Goal: Information Seeking & Learning: Check status

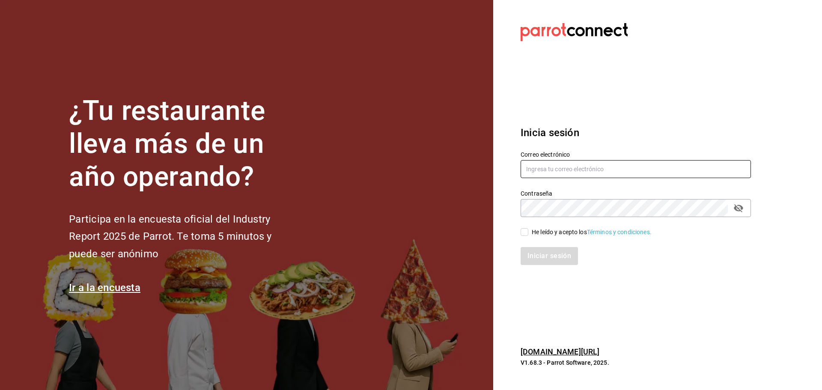
click at [619, 175] on input "text" at bounding box center [635, 169] width 230 height 18
type input "egalarza@grupohunan.com"
click at [528, 232] on input "He leído y acepto los Términos y condiciones." at bounding box center [524, 232] width 8 height 8
checkbox input "true"
click at [543, 250] on button "Iniciar sesión" at bounding box center [549, 256] width 58 height 18
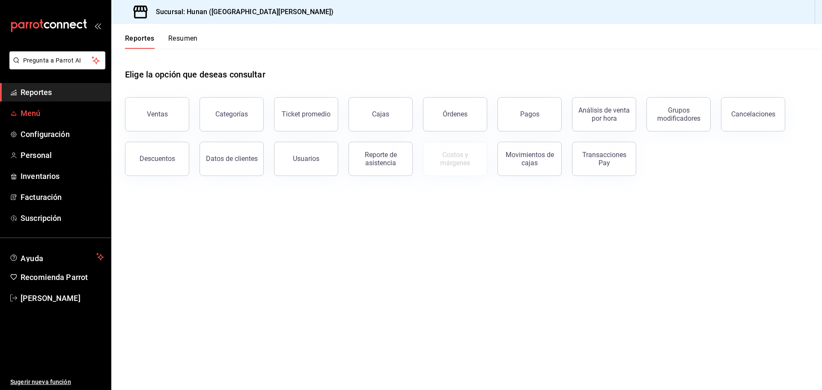
click at [33, 114] on span "Menú" at bounding box center [62, 113] width 83 height 12
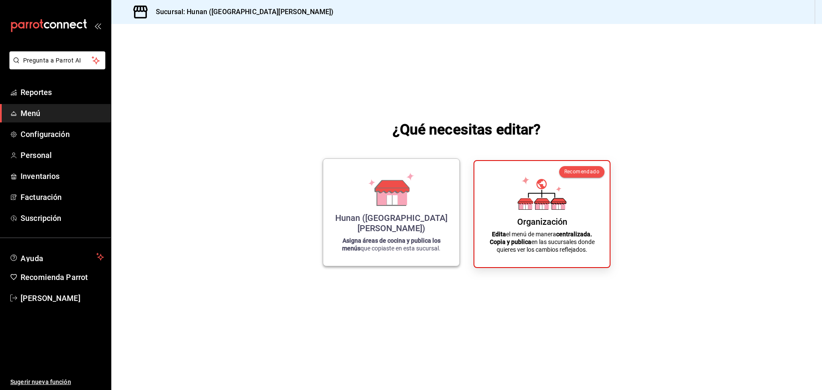
click at [406, 236] on div "Hunan ([GEOGRAPHIC_DATA][PERSON_NAME]) Asigna áreas de cocina y publica los men…" at bounding box center [391, 212] width 116 height 93
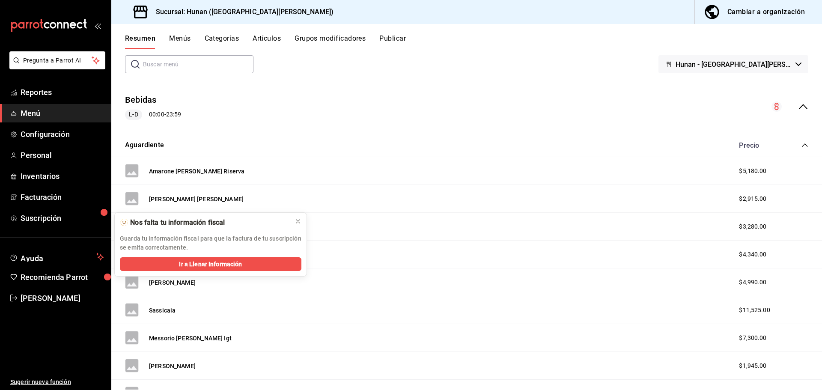
scroll to position [86, 0]
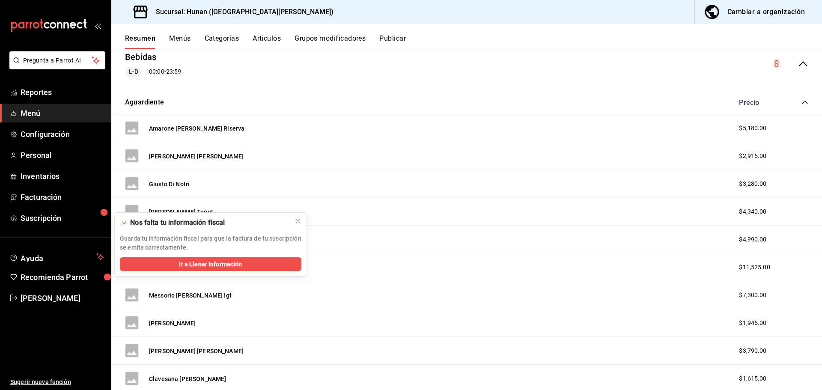
click at [182, 39] on button "Menús" at bounding box center [179, 41] width 21 height 15
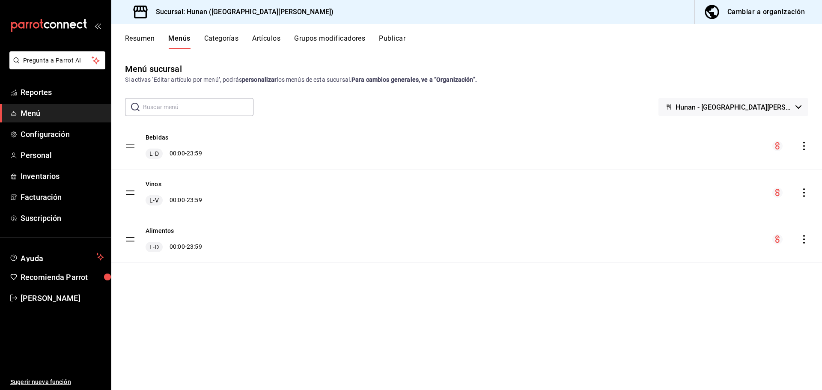
click at [258, 37] on button "Artículos" at bounding box center [266, 41] width 28 height 15
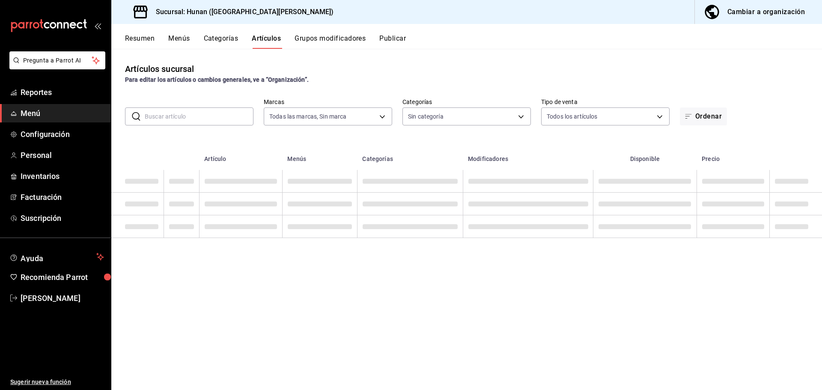
type input "221d1ac3-5f89-4b0a-8357-f175ebc5620f"
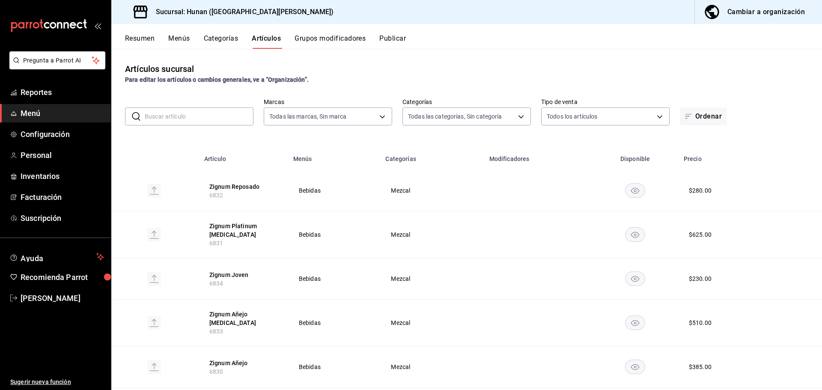
type input "952b2619-b519-44d3-9734-324e1edee954,510d9ef6-4390-4af9-b75a-0b3fdb2abe20,97f29…"
click at [37, 94] on span "Reportes" at bounding box center [62, 92] width 83 height 12
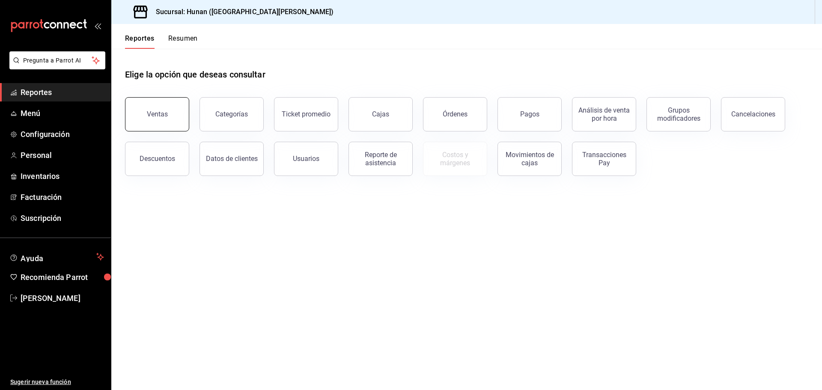
click at [165, 121] on button "Ventas" at bounding box center [157, 114] width 64 height 34
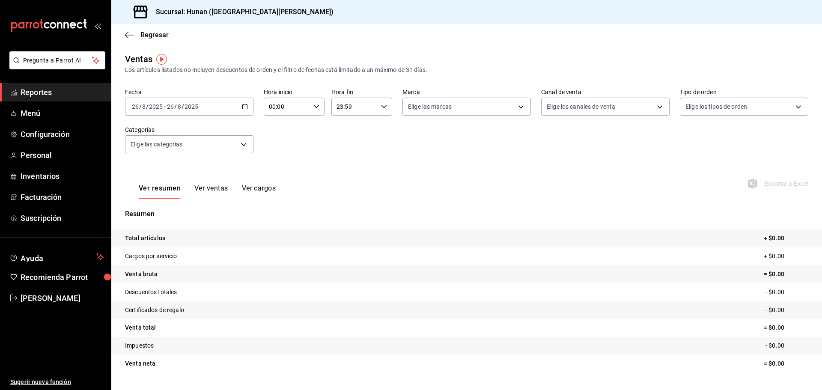
click at [481, 159] on div "Fecha [DATE] [DATE] - [DATE] [DATE] Hora inicio 00:00 Hora inicio Hora fin 23:5…" at bounding box center [466, 125] width 683 height 75
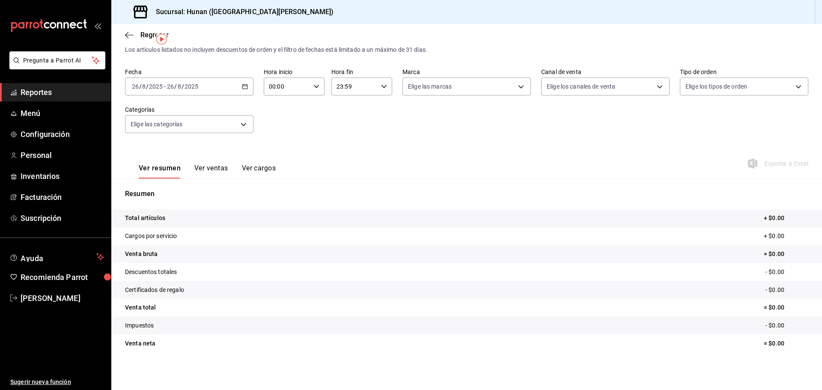
click at [467, 161] on div "Ver resumen Ver ventas Ver cargos Exportar a Excel" at bounding box center [466, 160] width 710 height 35
click at [249, 87] on div "[DATE] [DATE] - [DATE] [DATE]" at bounding box center [189, 86] width 128 height 18
click at [161, 187] on span "Rango de fechas" at bounding box center [165, 189] width 66 height 9
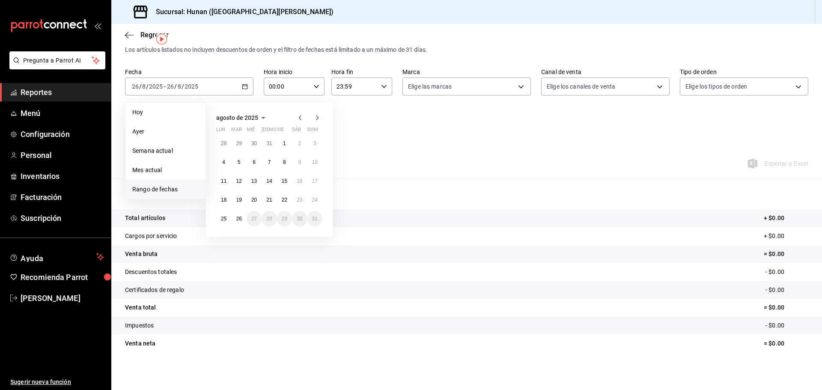
click at [250, 115] on span "agosto de 2025" at bounding box center [237, 117] width 42 height 7
click at [233, 168] on button "julio" at bounding box center [234, 164] width 36 height 15
click at [238, 145] on abbr "1" at bounding box center [239, 143] width 3 height 6
click at [274, 217] on button "31" at bounding box center [268, 218] width 15 height 15
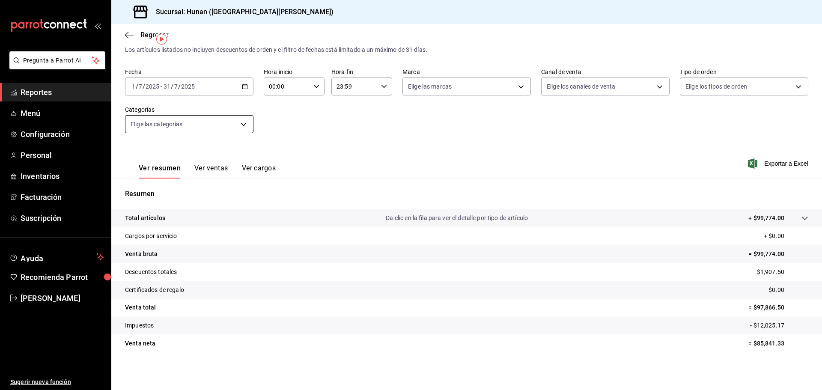
click at [232, 126] on body "Pregunta a Parrot AI Reportes Menú Configuración Personal Inventarios Facturaci…" at bounding box center [411, 195] width 822 height 390
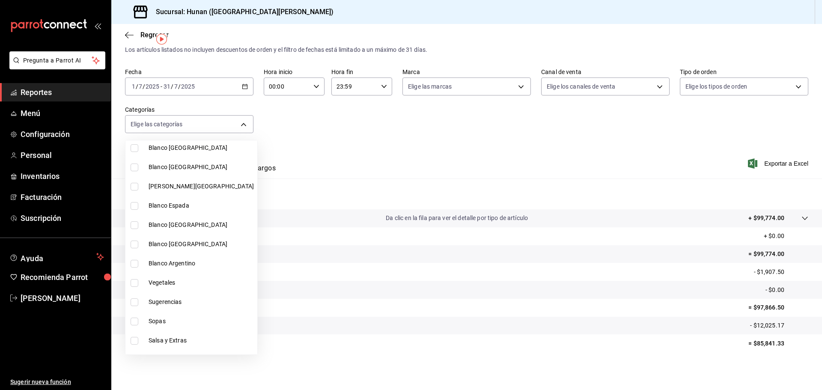
scroll to position [1113, 0]
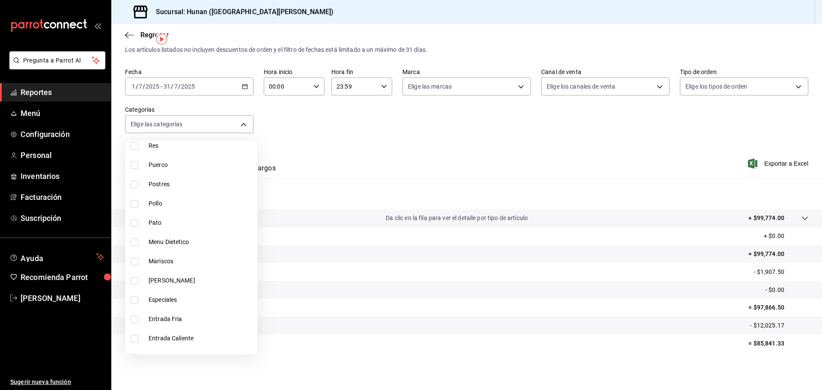
click at [625, 158] on div at bounding box center [411, 195] width 822 height 390
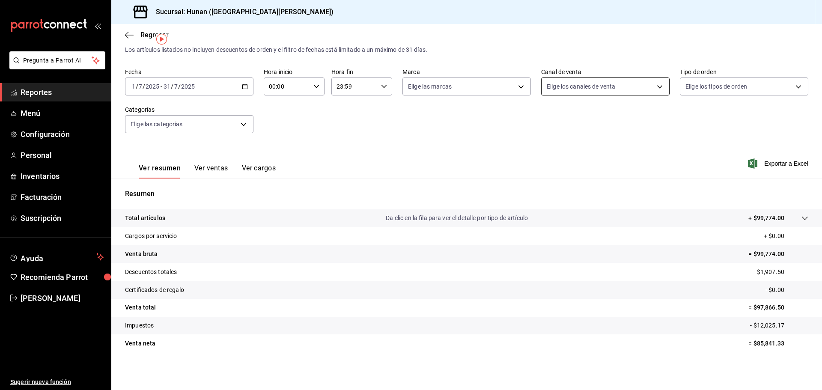
click at [637, 85] on body "Pregunta a Parrot AI Reportes Menú Configuración Personal Inventarios Facturaci…" at bounding box center [411, 195] width 822 height 390
click at [757, 119] on div at bounding box center [411, 195] width 822 height 390
click at [779, 88] on body "Pregunta a Parrot AI Reportes Menú Configuración Personal Inventarios Facturaci…" at bounding box center [411, 195] width 822 height 390
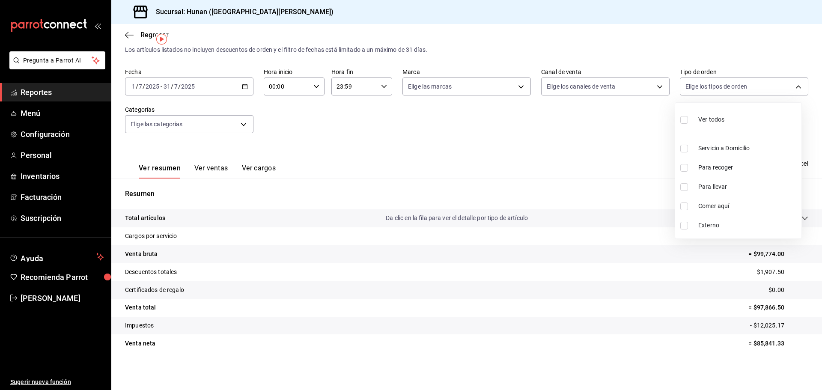
drag, startPoint x: 523, startPoint y: 157, endPoint x: 473, endPoint y: 138, distance: 53.9
click at [522, 157] on div at bounding box center [411, 195] width 822 height 390
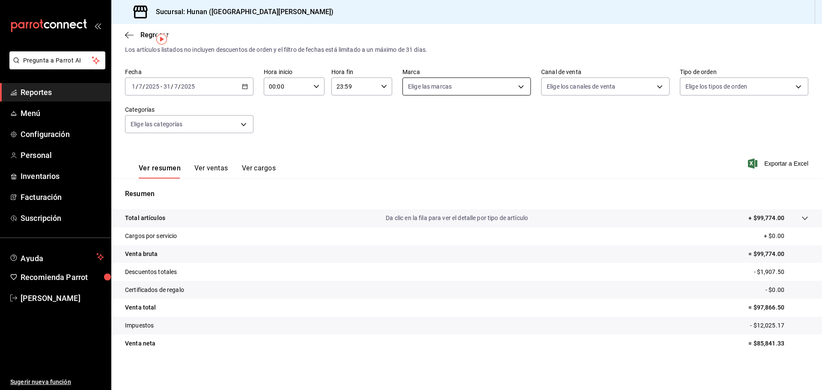
click at [472, 80] on body "Pregunta a Parrot AI Reportes Menú Configuración Personal Inventarios Facturaci…" at bounding box center [411, 195] width 822 height 390
click at [306, 147] on div at bounding box center [411, 195] width 822 height 390
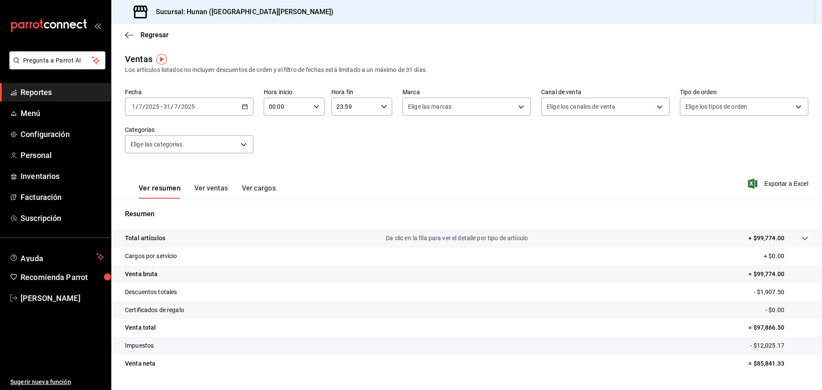
click at [164, 59] on img "button" at bounding box center [161, 59] width 11 height 11
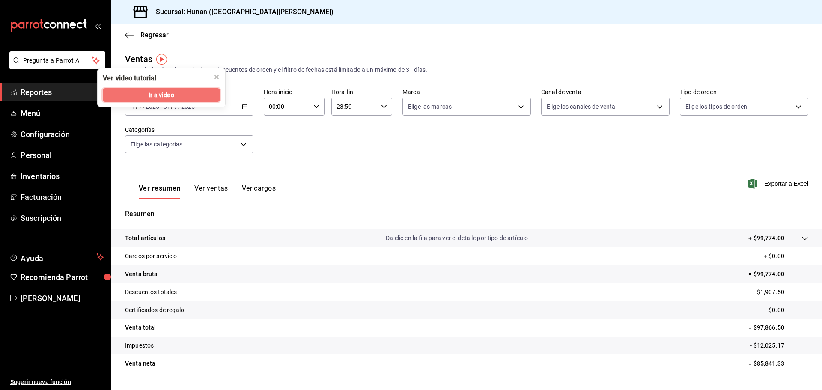
click at [172, 98] on span "Ir a video" at bounding box center [161, 95] width 25 height 9
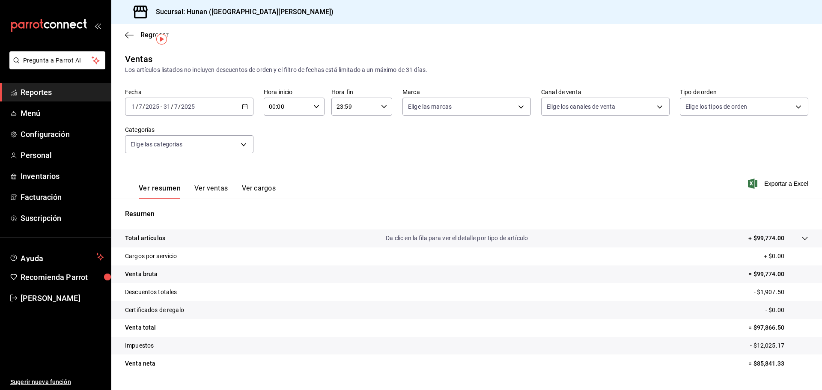
scroll to position [20, 0]
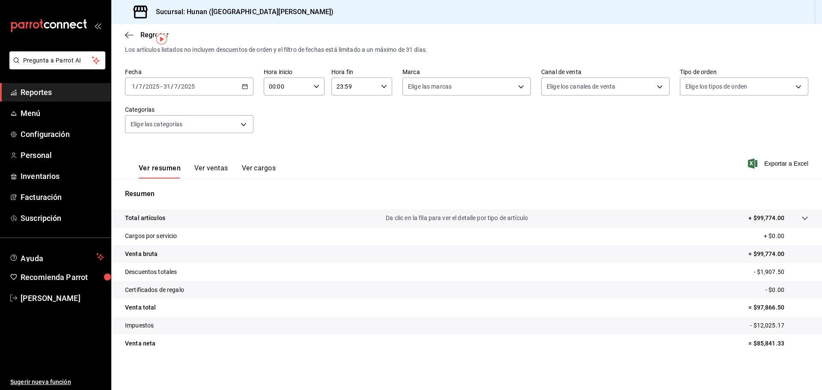
click at [638, 27] on div "Regresar" at bounding box center [466, 35] width 710 height 22
